Goal: Task Accomplishment & Management: Complete application form

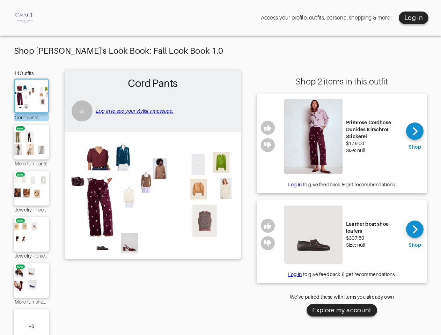
click at [220, 171] on img at bounding box center [152, 194] width 169 height 119
click at [413, 18] on div "Log in" at bounding box center [413, 18] width 18 height 8
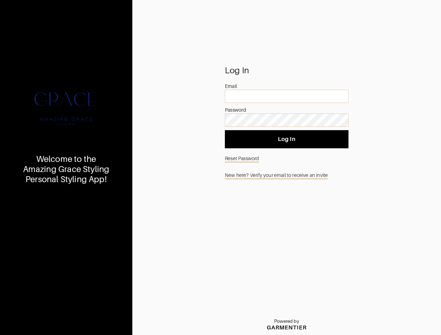
click at [31, 96] on img at bounding box center [66, 109] width 84 height 84
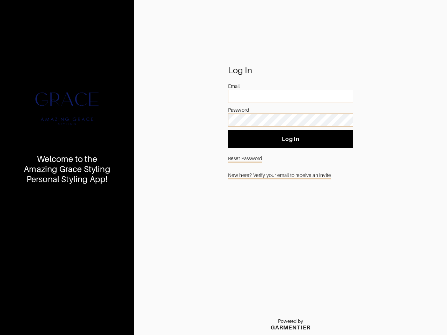
click at [31, 142] on div at bounding box center [67, 109] width 84 height 84
click at [31, 188] on div "Welcome to the Amazing Grace Styling Personal Styling App!" at bounding box center [67, 167] width 134 height 335
click at [31, 234] on div "Welcome to the Amazing Grace Styling Personal Styling App!" at bounding box center [67, 167] width 134 height 335
click at [31, 280] on div "Welcome to the Amazing Grace Styling Personal Styling App!" at bounding box center [67, 167] width 134 height 335
click at [31, 322] on div "Welcome to the Amazing Grace Styling Personal Styling App!" at bounding box center [67, 167] width 134 height 335
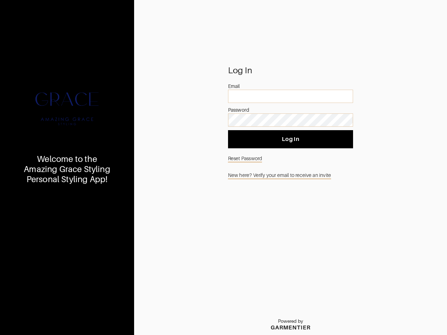
click at [268, 128] on div "Password" at bounding box center [290, 118] width 125 height 24
click at [268, 145] on button "Log In" at bounding box center [290, 139] width 125 height 18
